Goal: Task Accomplishment & Management: Use online tool/utility

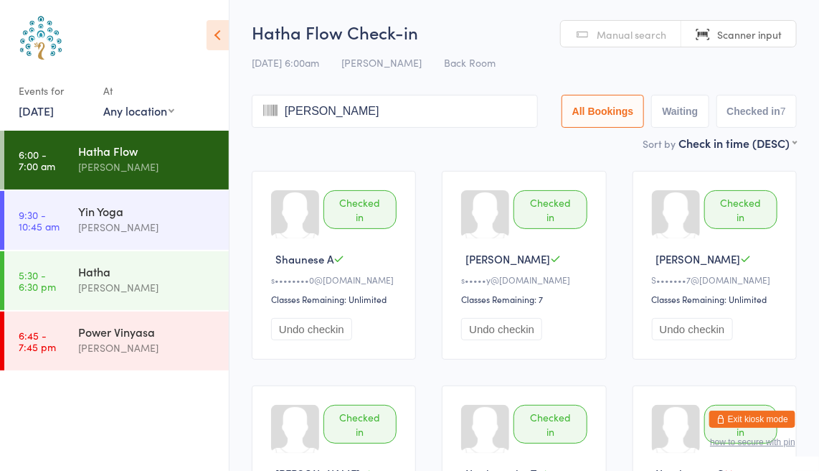
type input "[PERSON_NAME]"
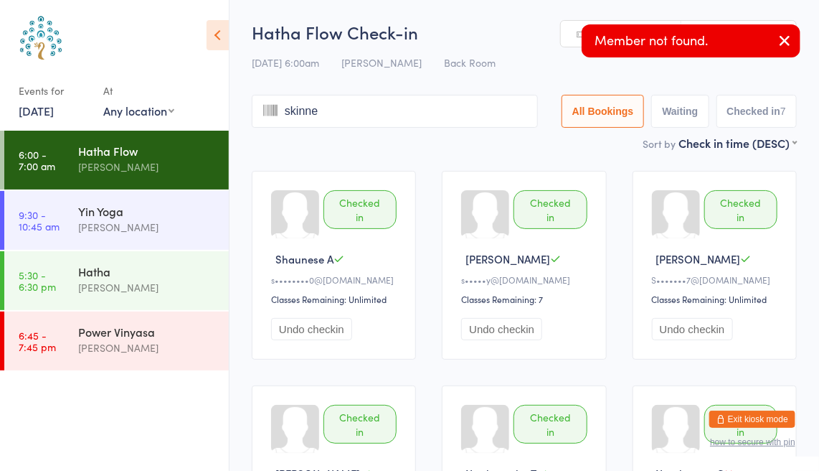
type input "[PERSON_NAME]"
click at [786, 41] on icon "button" at bounding box center [784, 41] width 17 height 18
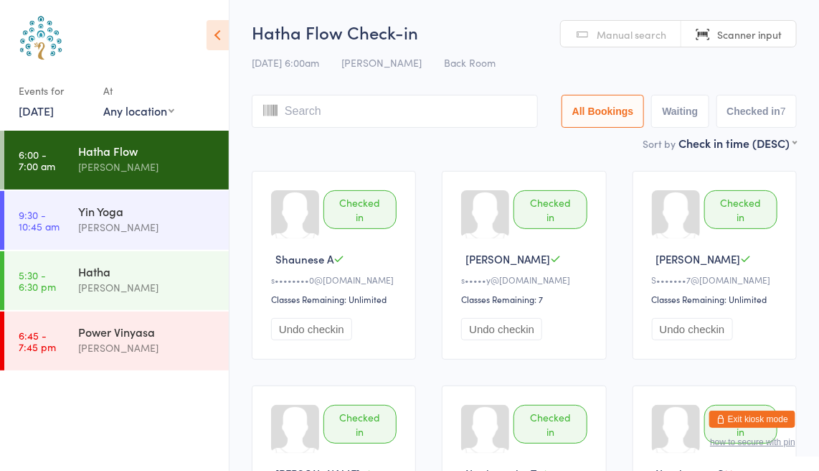
click at [638, 33] on span "Manual search" at bounding box center [632, 34] width 70 height 14
type input "[PERSON_NAME]"
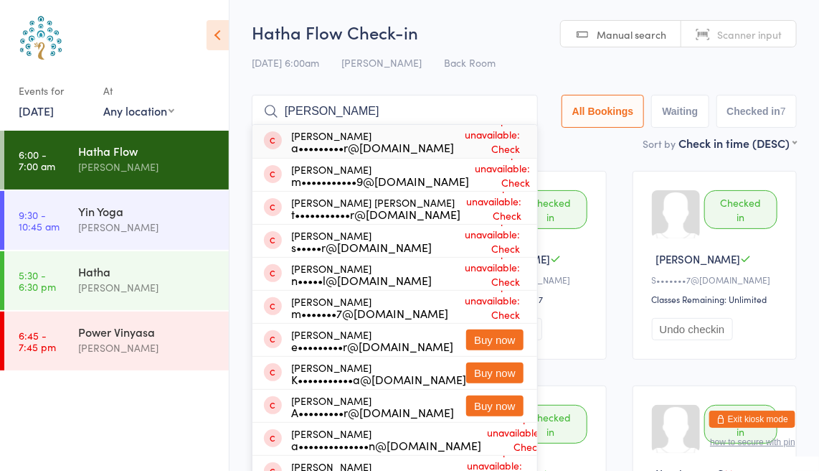
click at [514, 112] on input "[PERSON_NAME]" at bounding box center [395, 111] width 286 height 33
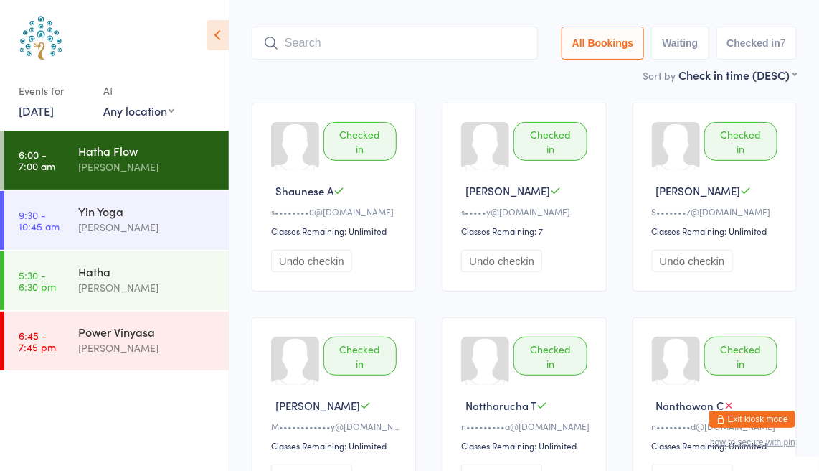
scroll to position [95, 0]
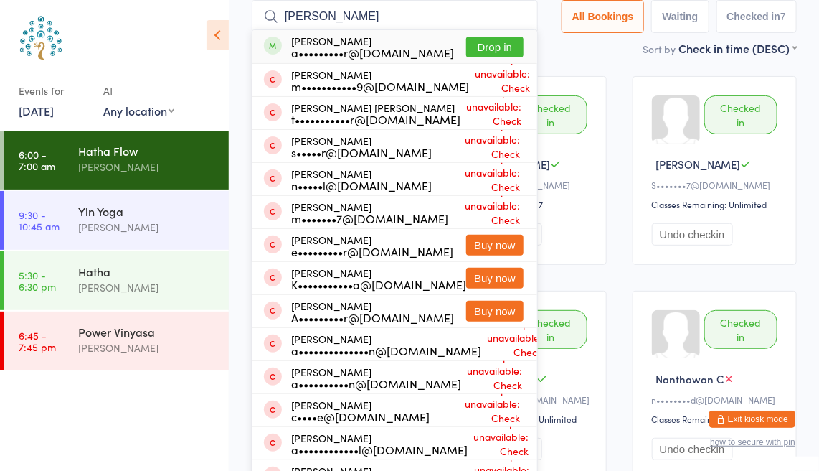
type input "[PERSON_NAME]"
click at [515, 46] on button "Drop in" at bounding box center [494, 47] width 57 height 21
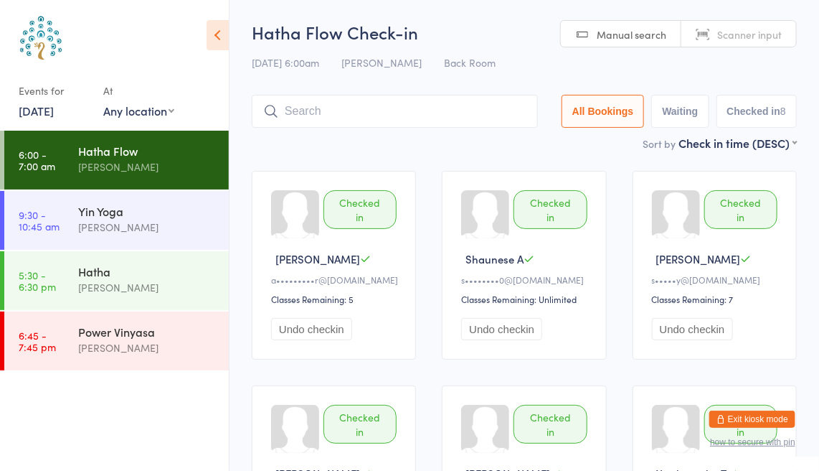
click at [54, 112] on link "[DATE]" at bounding box center [36, 111] width 35 height 16
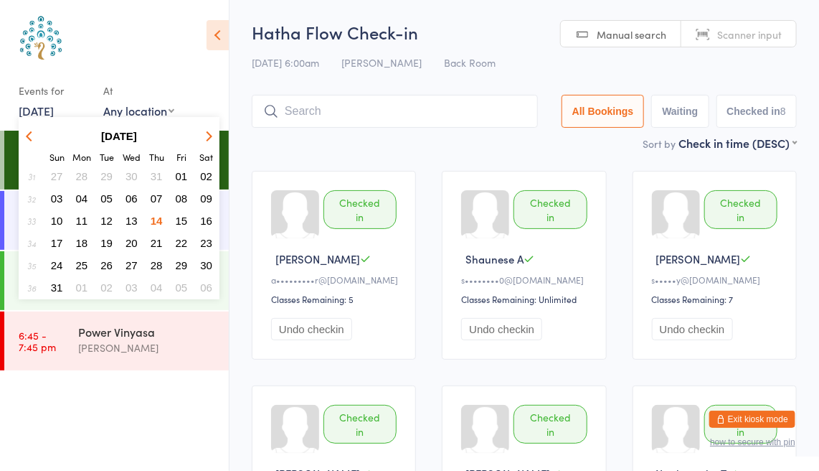
click at [105, 197] on span "05" at bounding box center [106, 198] width 12 height 12
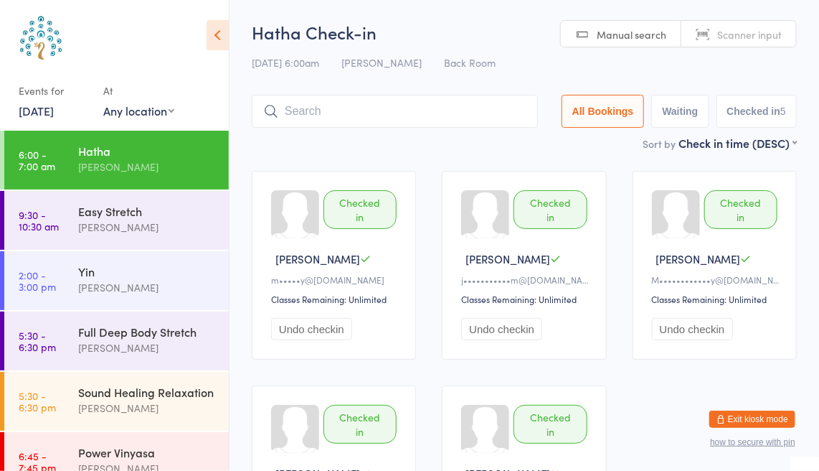
click at [54, 110] on link "[DATE]" at bounding box center [36, 111] width 35 height 16
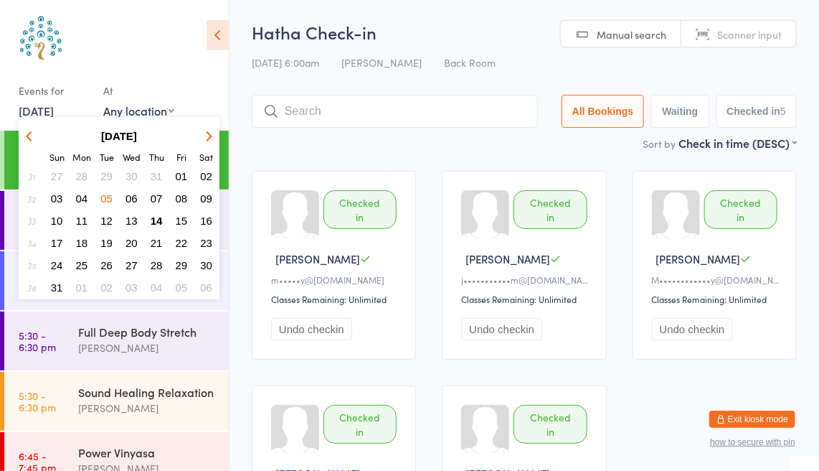
click at [159, 216] on span "14" at bounding box center [157, 220] width 12 height 12
